Goal: Task Accomplishment & Management: Use online tool/utility

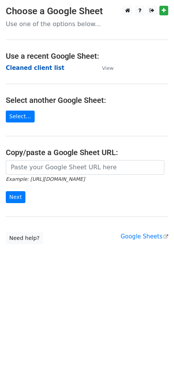
click at [34, 71] on strong "Cleaned client list" at bounding box center [35, 68] width 58 height 7
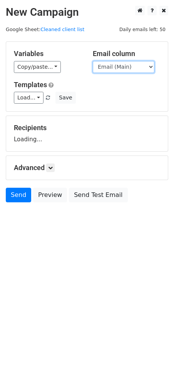
click at [122, 69] on select "Email (Main) Email (Secondary) Day 1 Day 2 Day 3 Day 4 Day 5" at bounding box center [124, 67] width 62 height 12
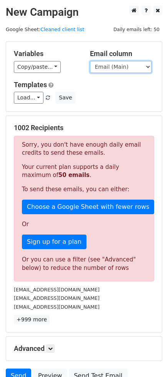
click at [112, 66] on select "Email (Main) Email (Secondary) Day 1 Day 2 Day 3 Day 4 Day 5" at bounding box center [121, 67] width 62 height 12
select select "Day 3"
click at [90, 61] on select "Email (Main) Email (Secondary) Day 1 Day 2 Day 3 Day 4 Day 5" at bounding box center [121, 67] width 62 height 12
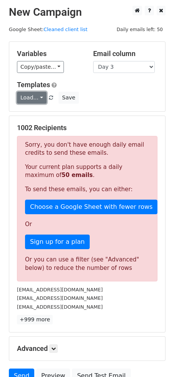
click at [31, 97] on link "Load..." at bounding box center [29, 98] width 30 height 12
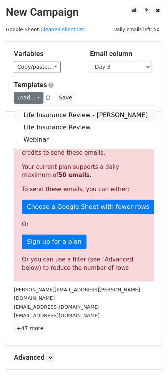
click at [51, 115] on link "Life Insurance Review - [PERSON_NAME]" at bounding box center [85, 115] width 143 height 12
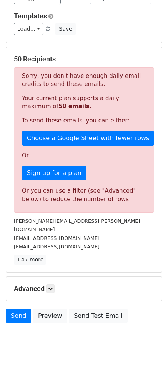
scroll to position [71, 0]
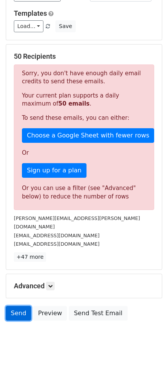
click at [20, 306] on link "Send" at bounding box center [18, 313] width 25 height 15
